Goal: Task Accomplishment & Management: Use online tool/utility

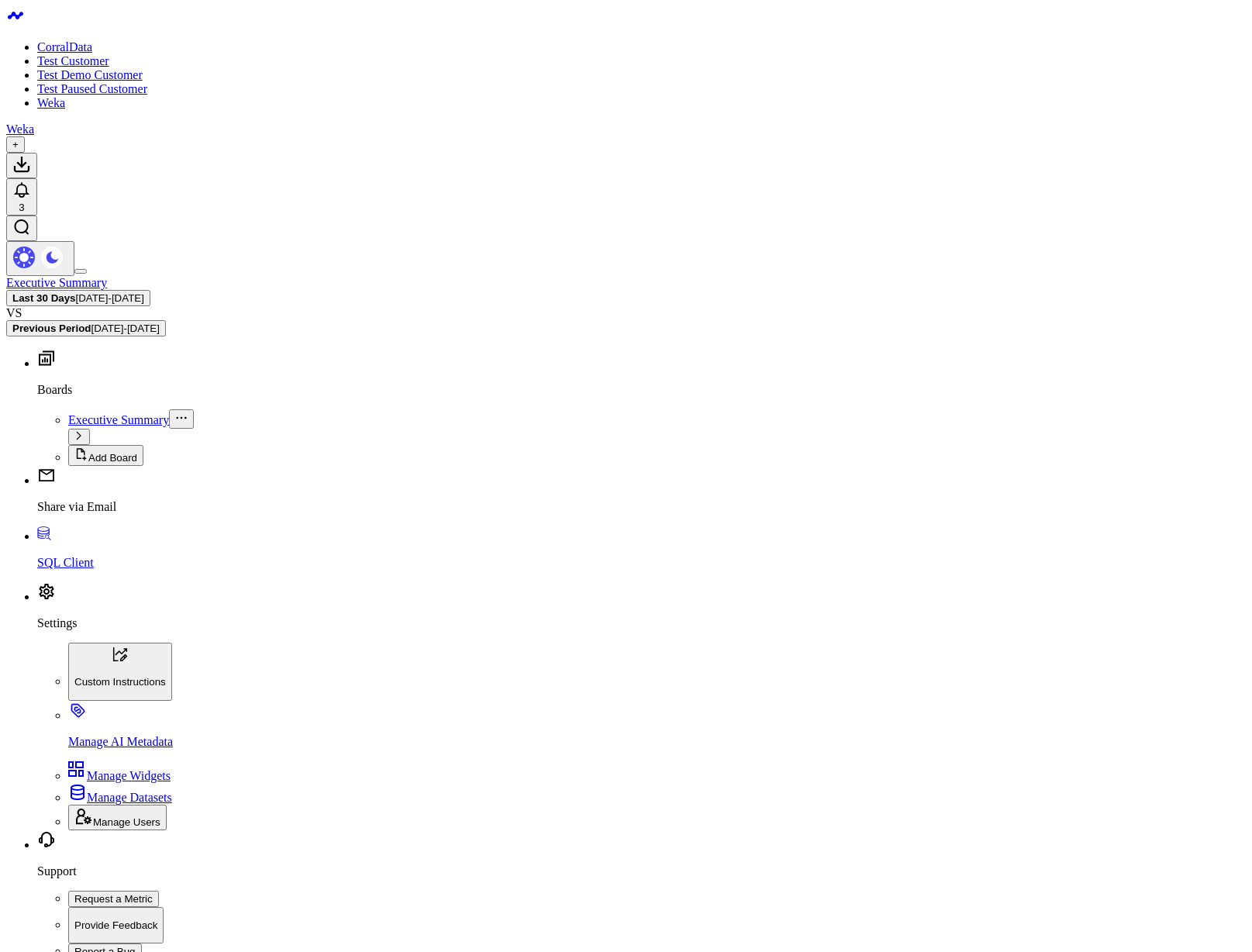
scroll to position [3955, 0]
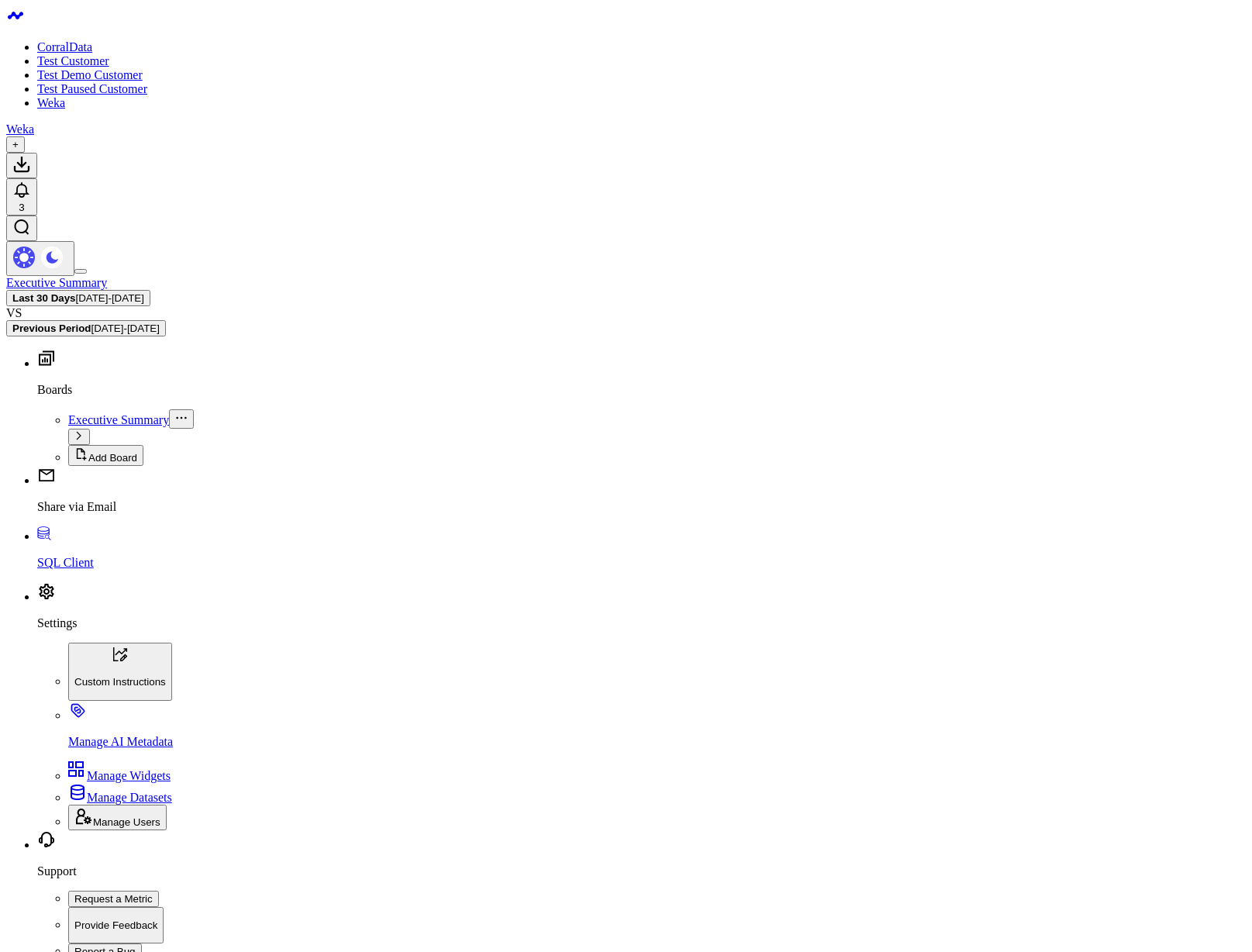
copy pre "28000 (20032) [Snowflake][DSI] (20032) Required setting 'PRIV_KEY_FILE' is not …"
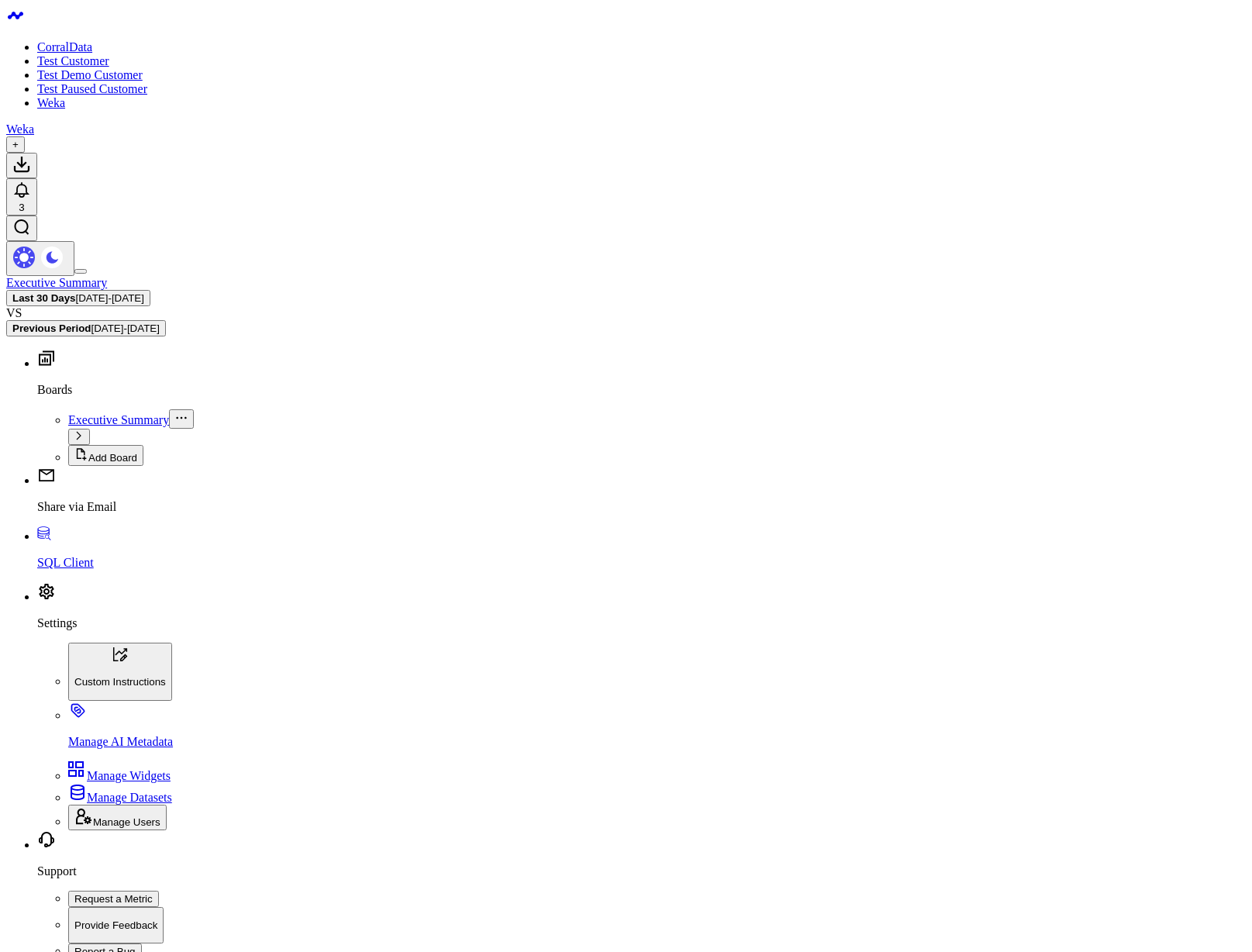
copy pre "28000 (20032) [Snowflake][DSI] (20032) Required setting 'PRIV_KEY_FILE' is not …"
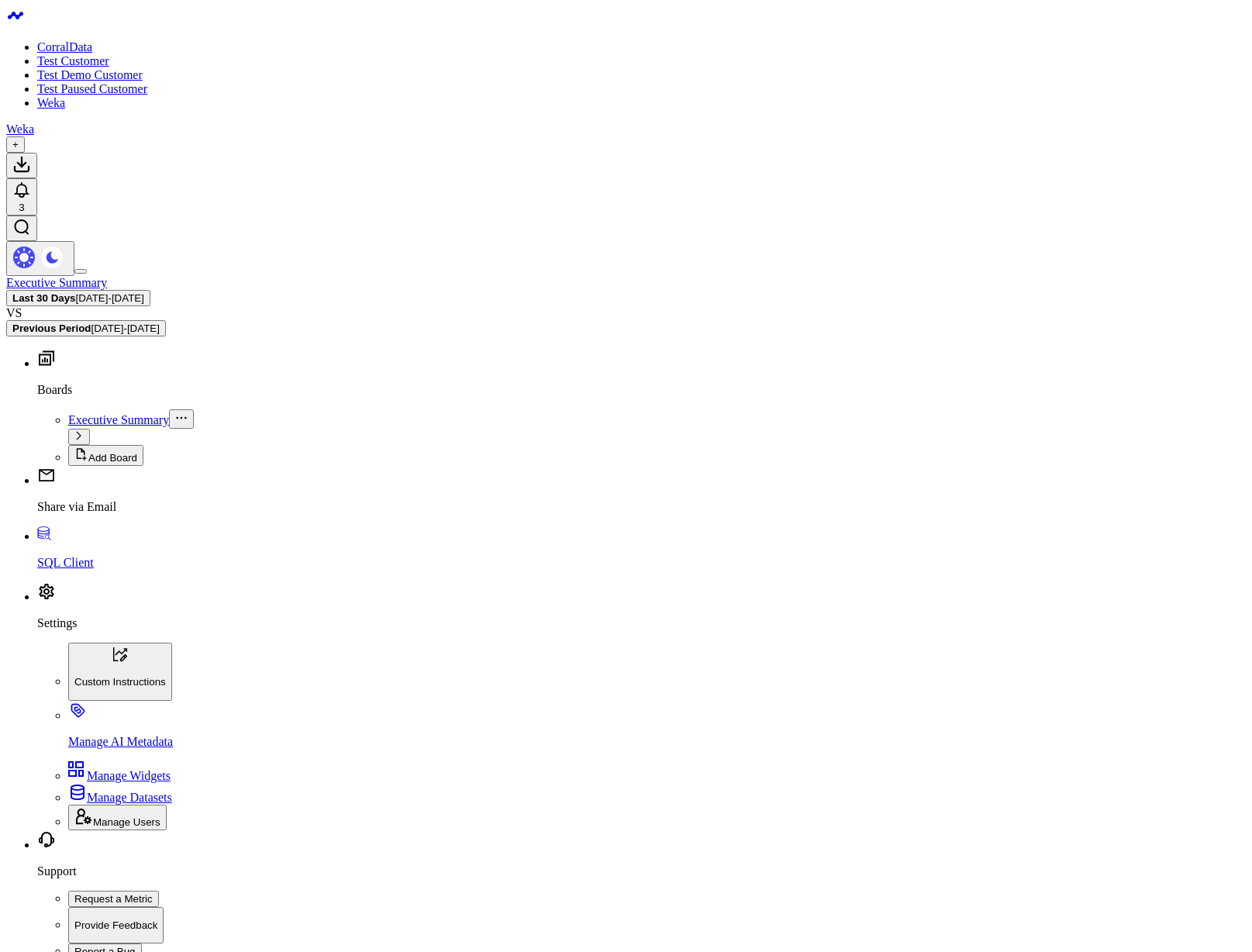
drag, startPoint x: 914, startPoint y: 844, endPoint x: 1208, endPoint y: 844, distance: 294.0
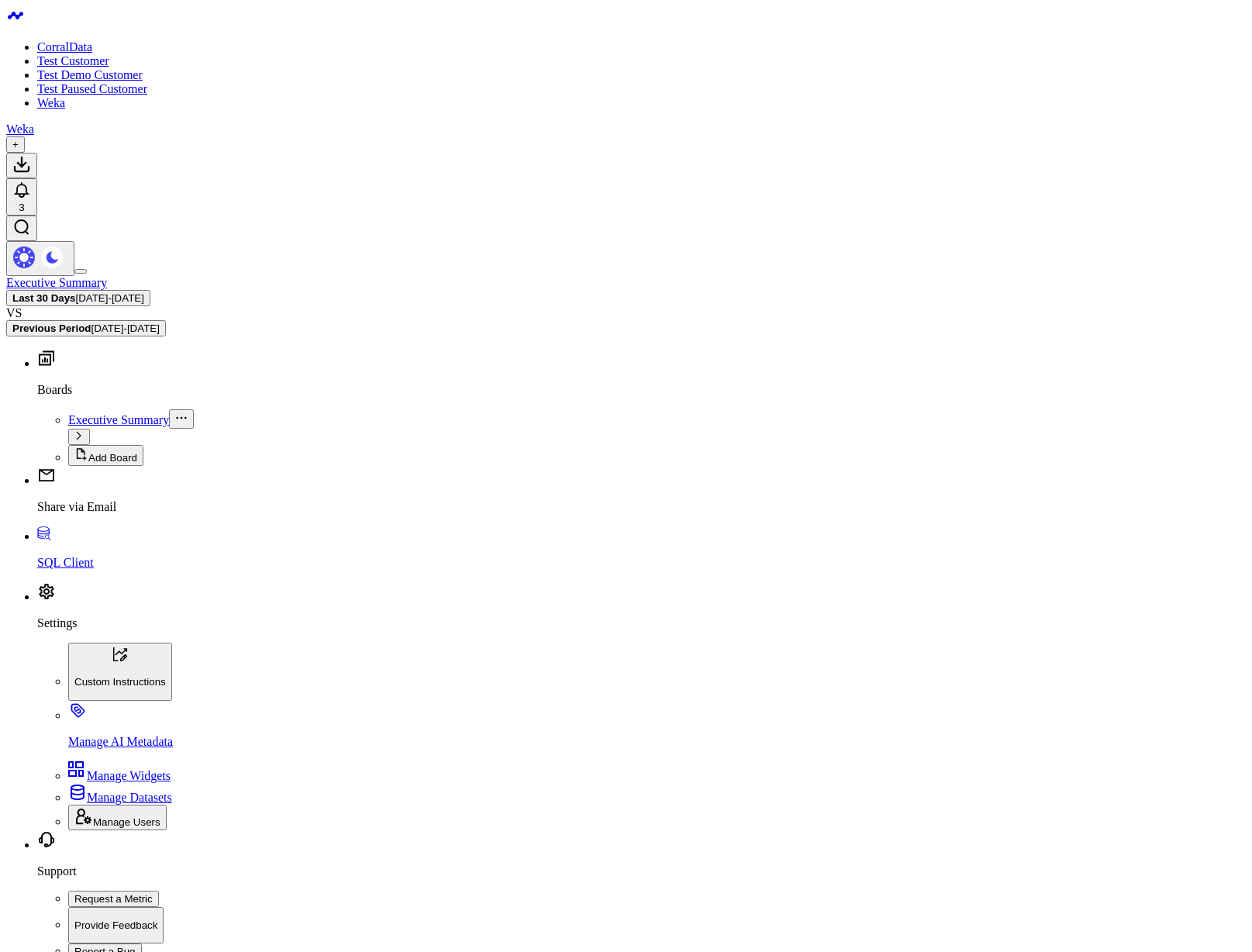
copy pre "Required setting 'PRIV_KEY_FILE' is not present in the connection settings"
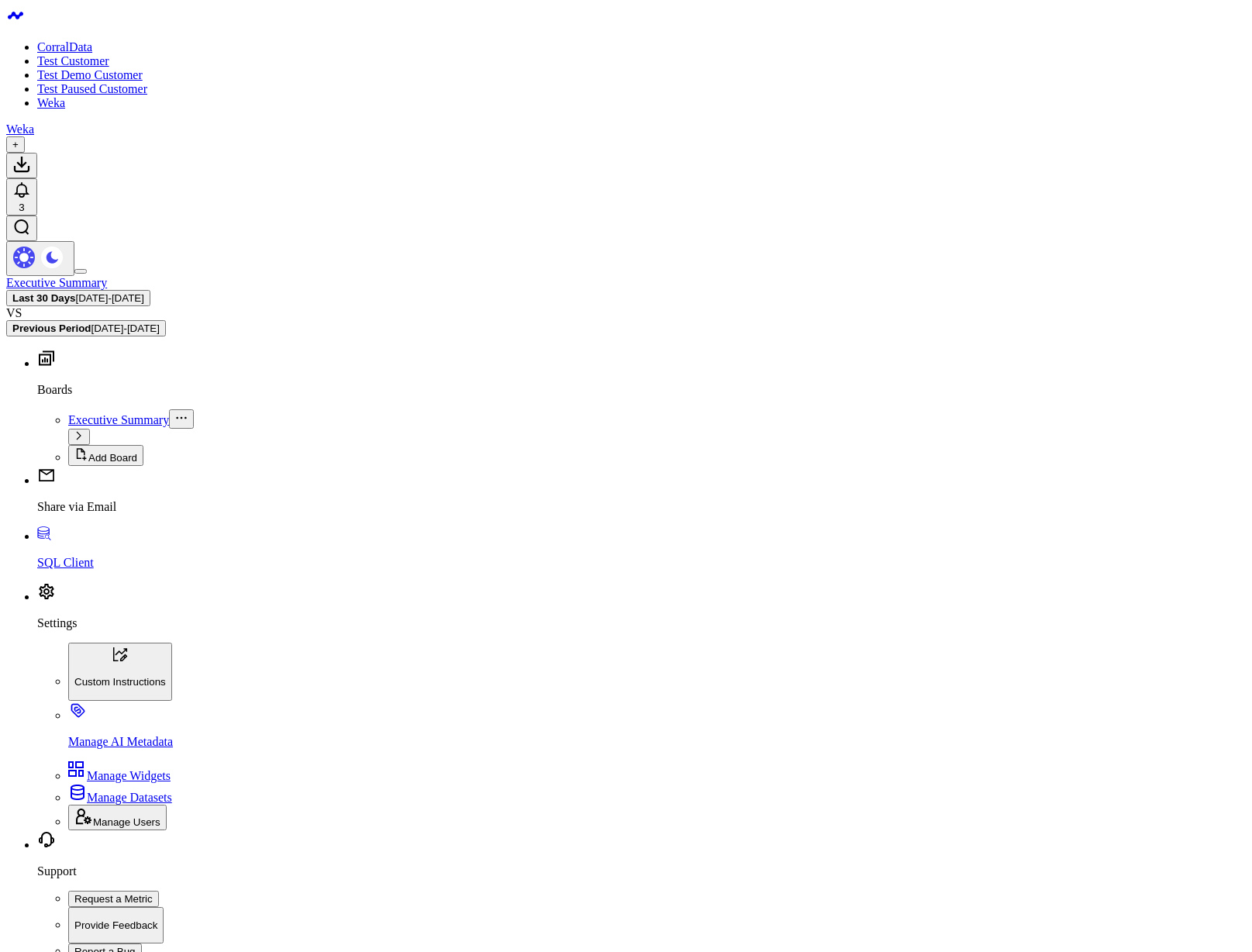
click at [230, 123] on div "Weka" at bounding box center [626, 129] width 1240 height 14
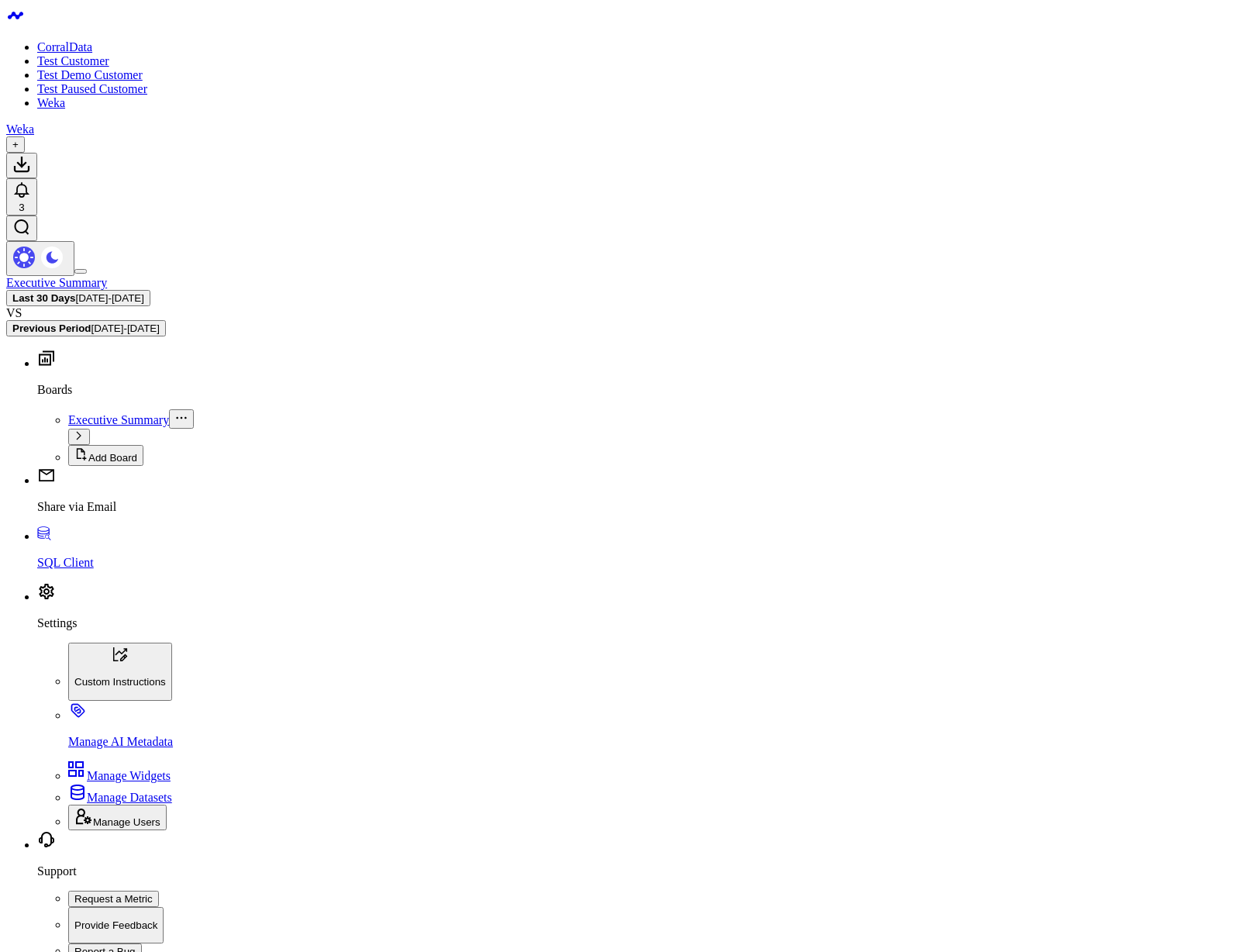
copy pre "28000 (20032) [Snowflake][DSI] (20032) Required setting 'PRIV_KEY_FILE' is not …"
